Goal: Task Accomplishment & Management: Use online tool/utility

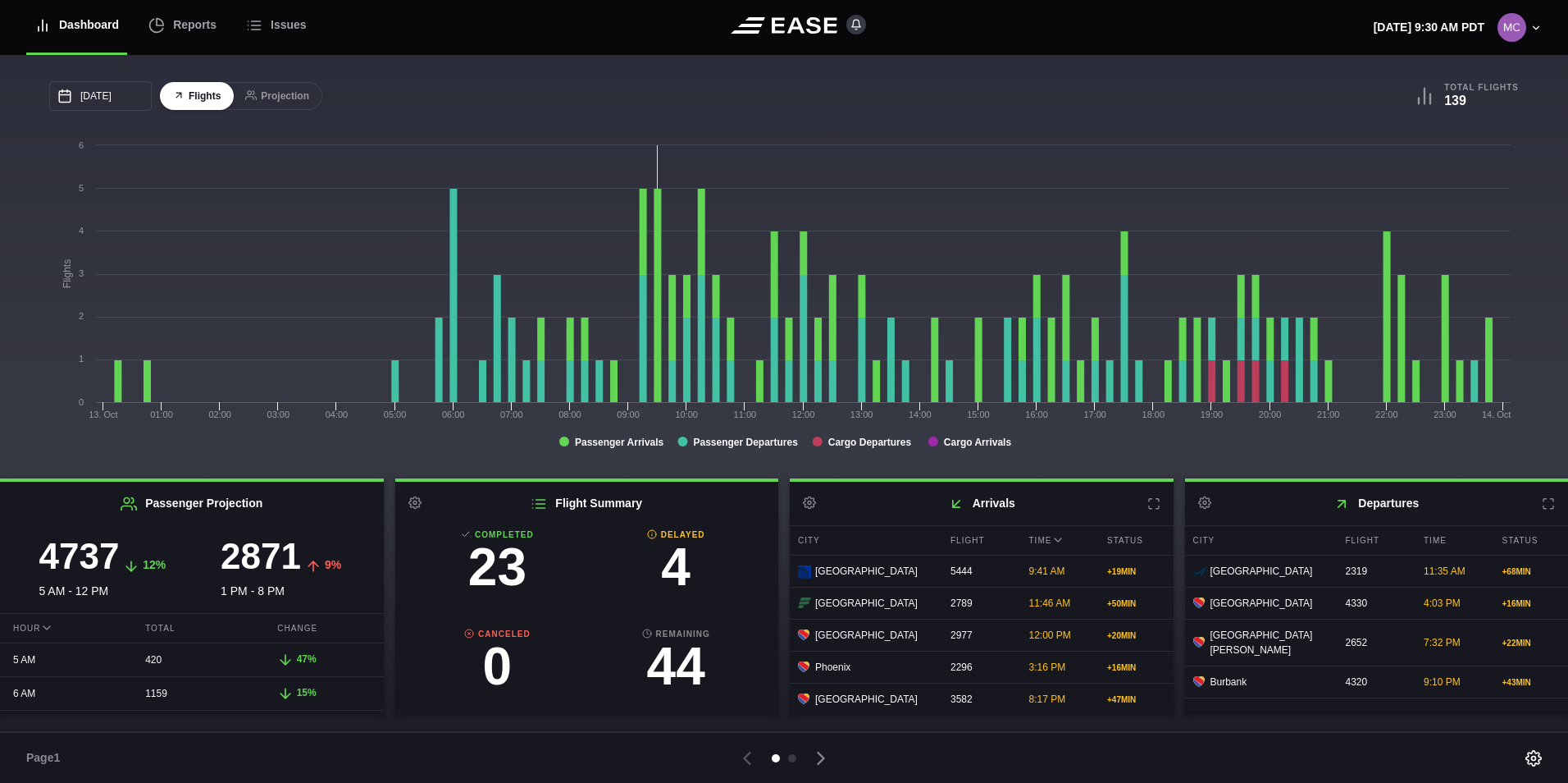
scroll to position [164, 0]
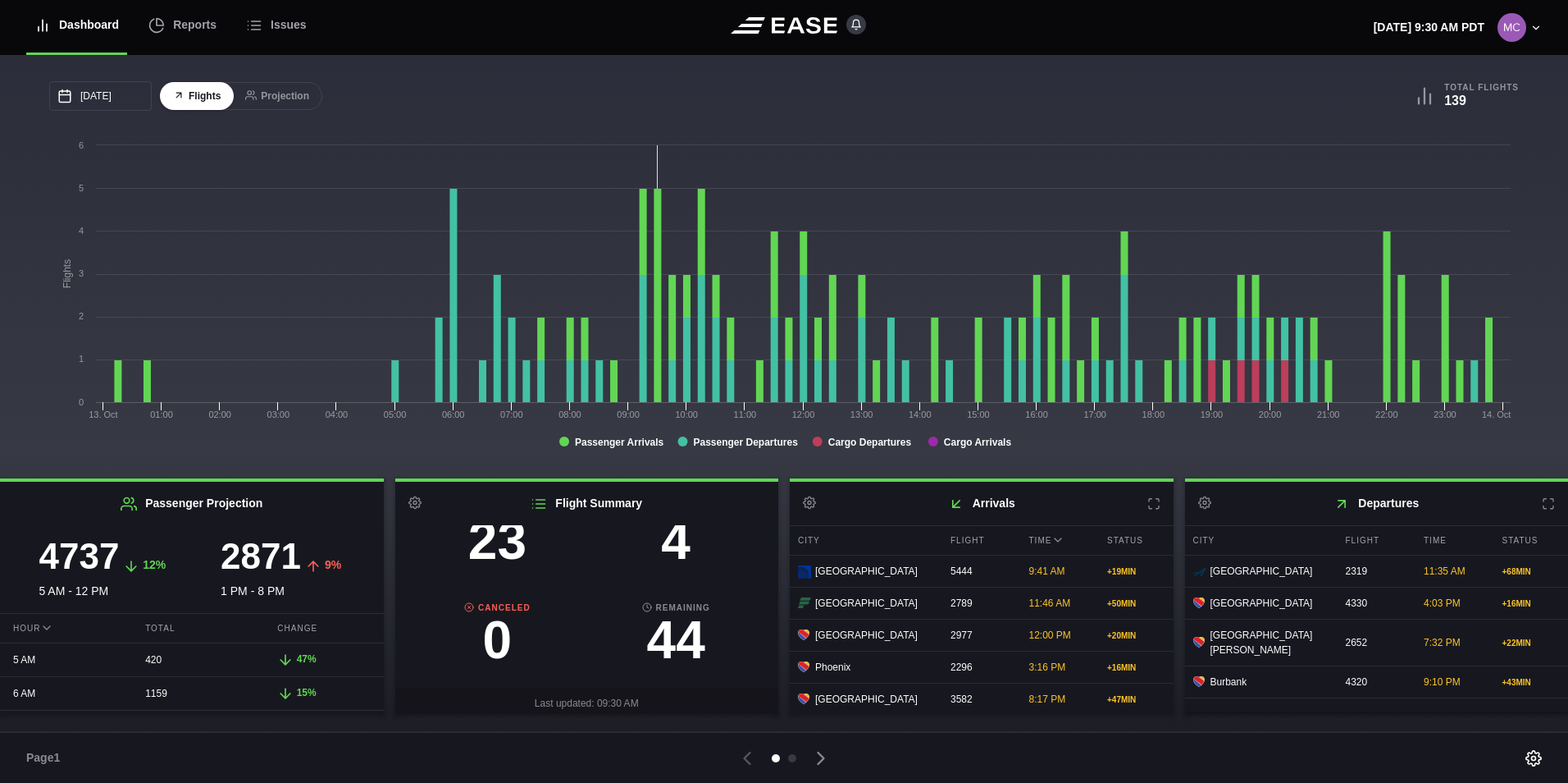
click at [671, 557] on h3 "4" at bounding box center [676, 540] width 179 height 53
select select "DELAYED"
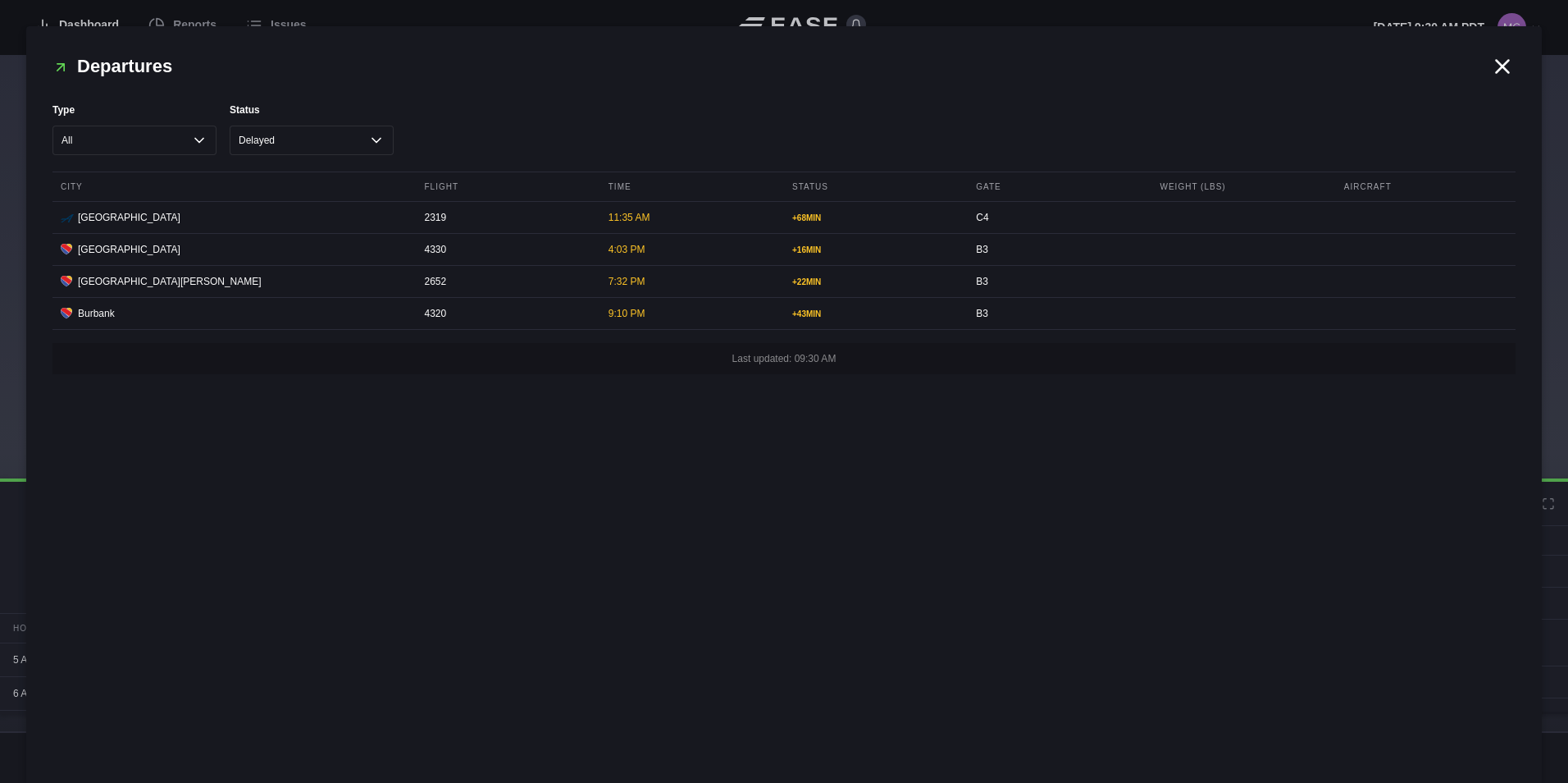
click at [1493, 71] on icon at bounding box center [1502, 66] width 24 height 24
